Goal: Check status: Check status

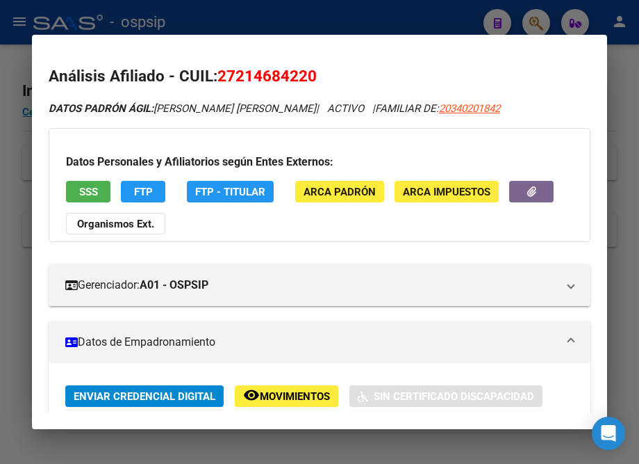
scroll to position [379, 0]
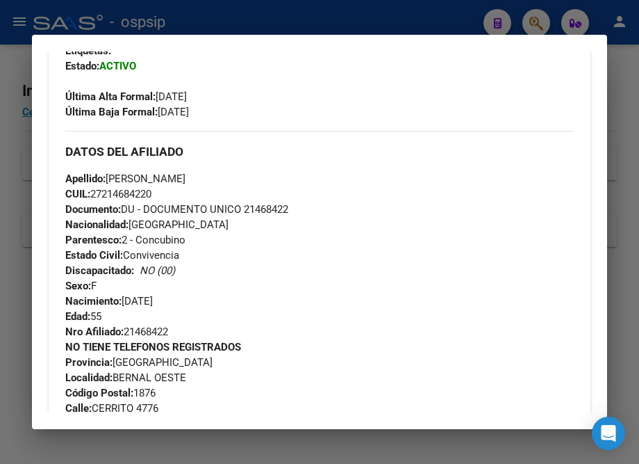
click at [250, 20] on div at bounding box center [319, 232] width 639 height 464
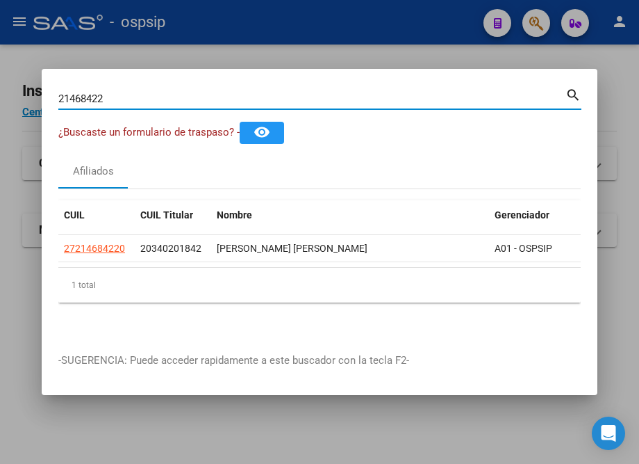
drag, startPoint x: 125, startPoint y: 93, endPoint x: 31, endPoint y: 97, distance: 94.6
click at [31, 97] on div "21468422 Buscar (apellido, dni, cuil, nro traspaso, cuit, obra social) search ¿…" at bounding box center [319, 232] width 639 height 464
type input "17707036"
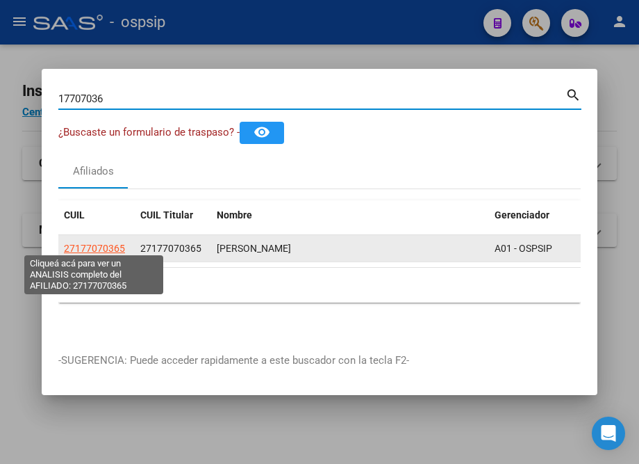
click at [97, 243] on span "27177070365" at bounding box center [94, 248] width 61 height 11
type textarea "27177070365"
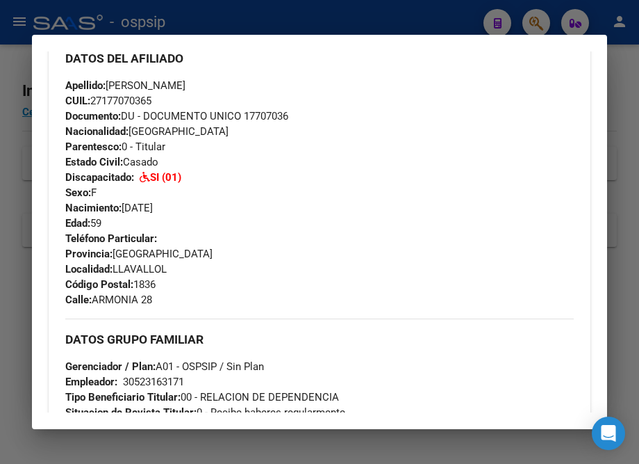
scroll to position [442, 0]
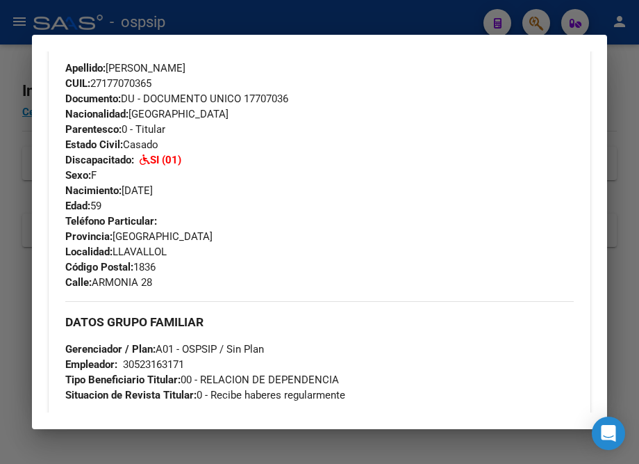
drag, startPoint x: 185, startPoint y: 294, endPoint x: 62, endPoint y: 78, distance: 248.7
click at [62, 78] on div "Enviar Credencial Digital remove_red_eye Movimientos Certificado Discapacidad E…" at bounding box center [320, 211] width 542 height 601
copy div "Apellido: [PERSON_NAME]: 27177070365 Documento: DU - DOCUMENTO UNICO 17707036 N…"
click at [234, 20] on div at bounding box center [319, 232] width 639 height 464
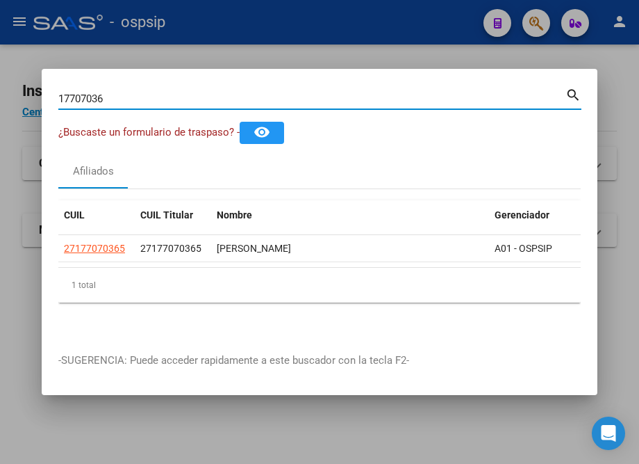
drag, startPoint x: 71, startPoint y: 92, endPoint x: 11, endPoint y: 90, distance: 59.8
click at [11, 90] on div "17707036 Buscar (apellido, dni, cuil, nro traspaso, cuit, obra social) search ¿…" at bounding box center [319, 232] width 639 height 464
type input "32325403"
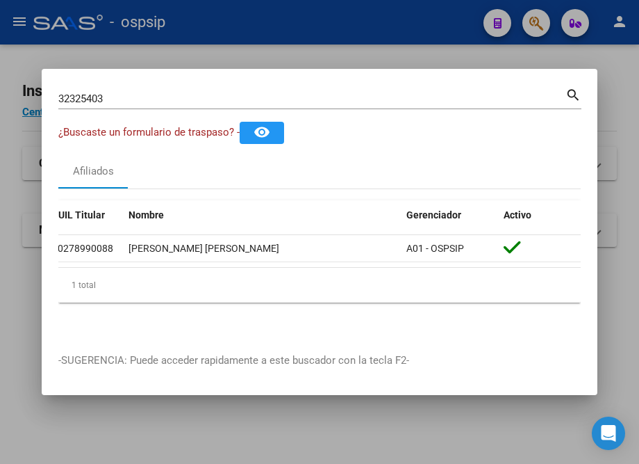
scroll to position [0, 0]
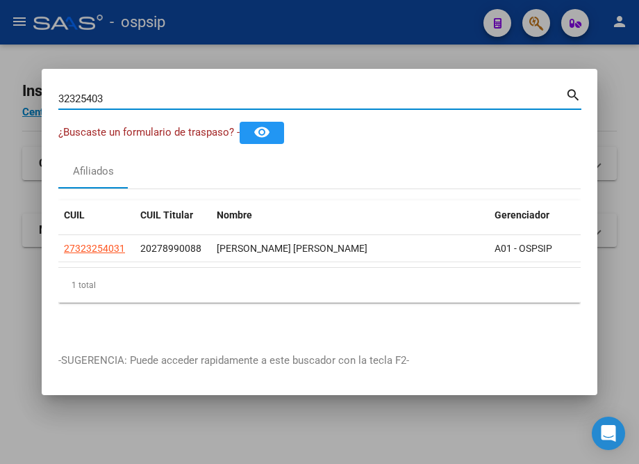
drag, startPoint x: 100, startPoint y: 95, endPoint x: 38, endPoint y: 95, distance: 62.6
click at [38, 95] on div "32325403 Buscar (apellido, dni, cuil, nro traspaso, cuit, obra social) search ¿…" at bounding box center [319, 232] width 639 height 464
